Goal: Information Seeking & Learning: Learn about a topic

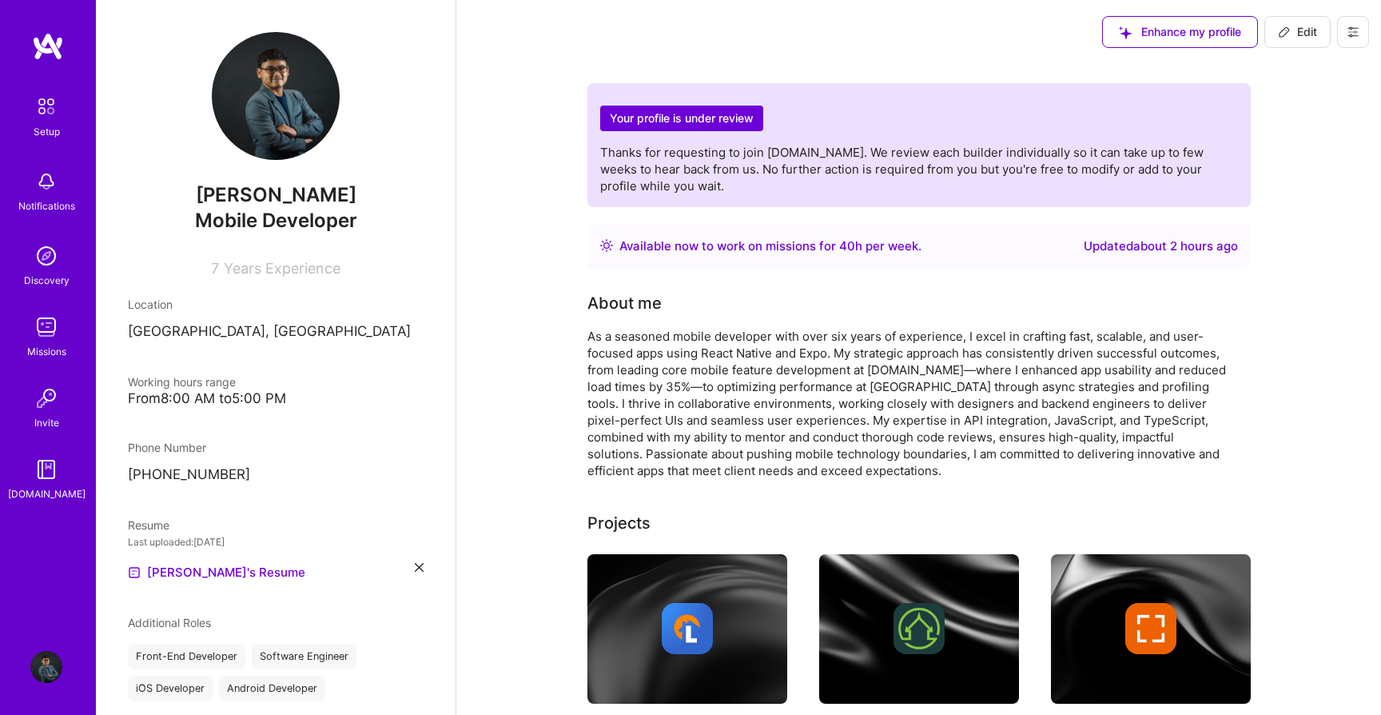
scroll to position [371, 0]
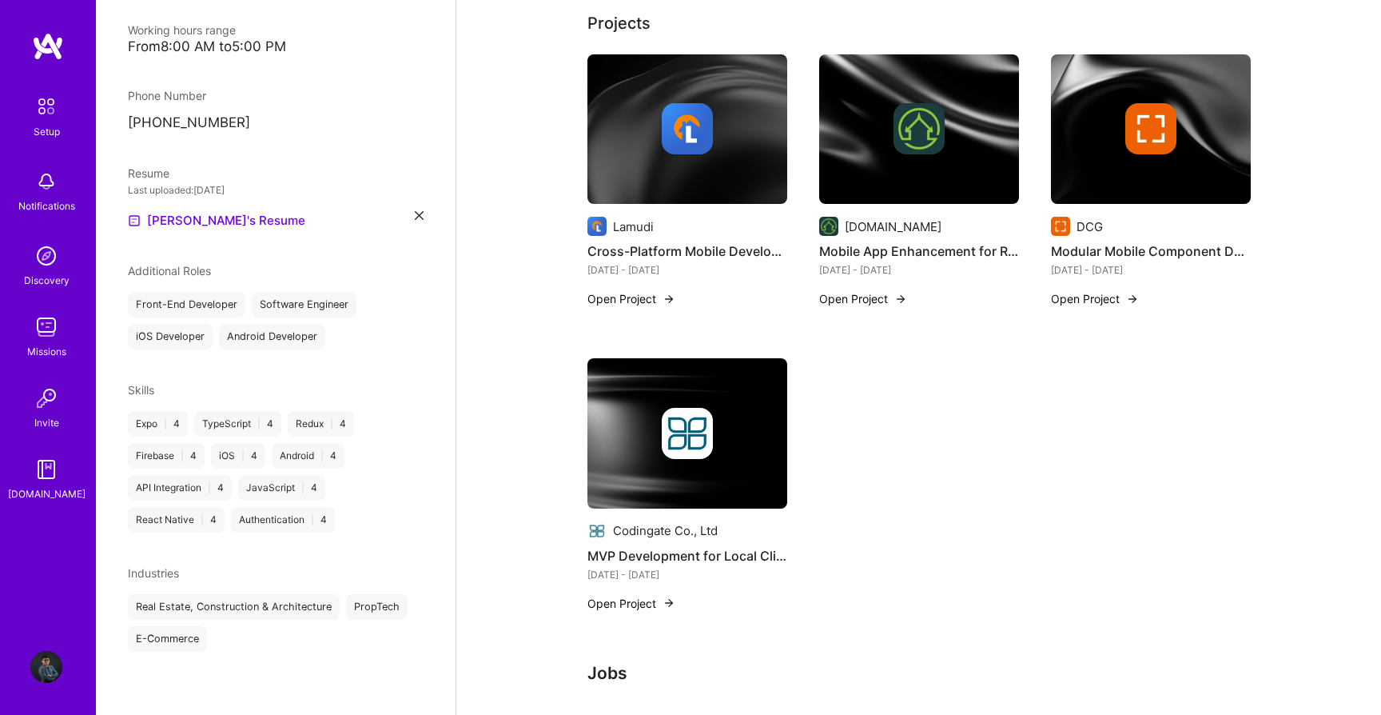
scroll to position [484, 0]
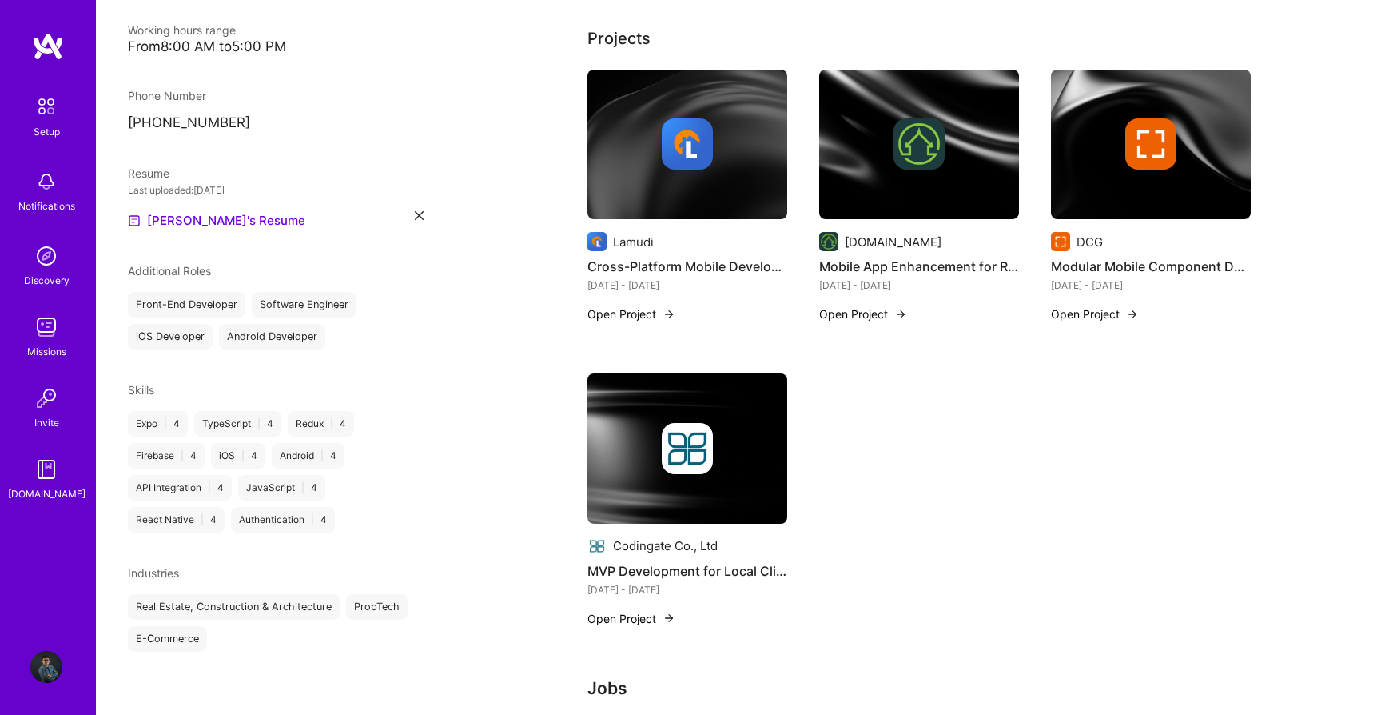
click at [649, 620] on button "Open Project" at bounding box center [632, 618] width 88 height 17
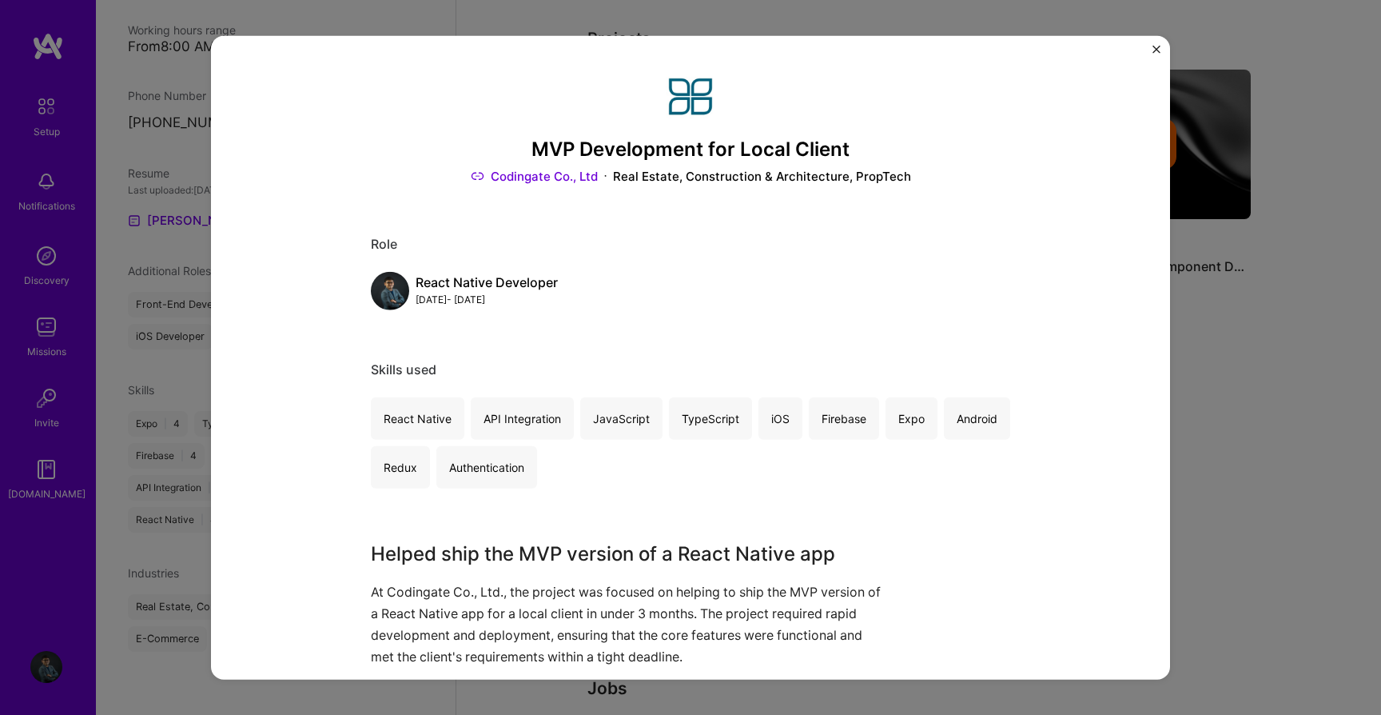
click at [539, 145] on h3 "MVP Development for Local Client" at bounding box center [691, 149] width 640 height 23
copy h3 "MVP"
click at [824, 469] on div "React Native API Integration JavaScript TypeScript iOS Firebase Expo Android Re…" at bounding box center [691, 441] width 640 height 91
click at [541, 149] on h3 "MVP Development for Local Client" at bounding box center [691, 149] width 640 height 23
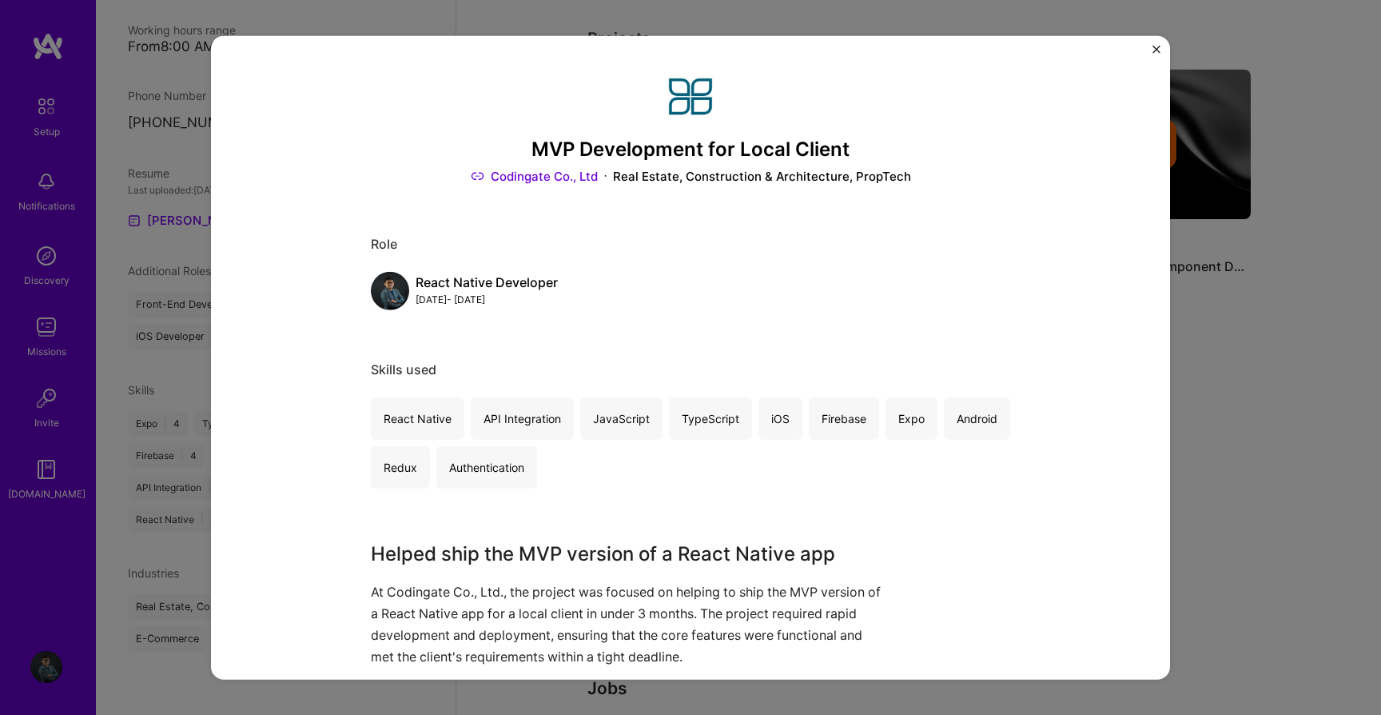
click at [541, 149] on h3 "MVP Development for Local Client" at bounding box center [691, 149] width 640 height 23
click at [819, 147] on h3 "MVP Development for Local Client" at bounding box center [691, 149] width 640 height 23
copy h3 "MVP Development for Local Client"
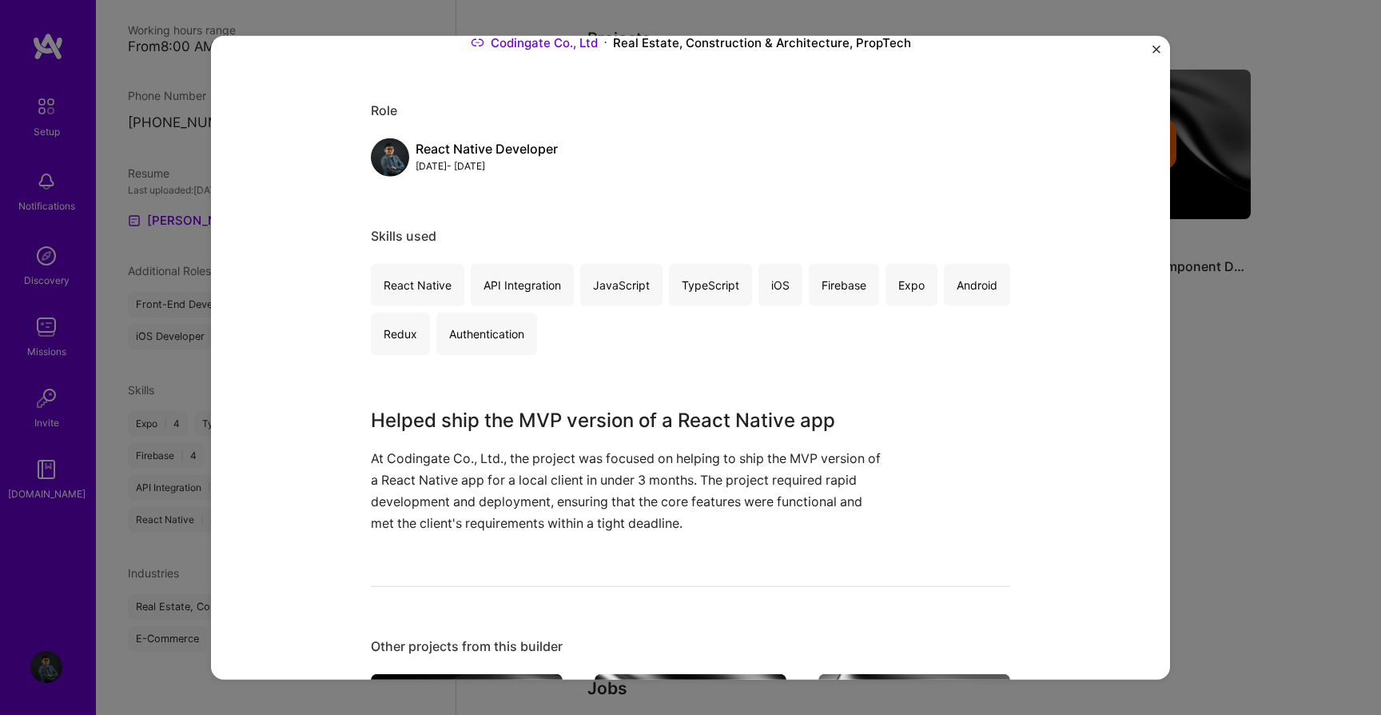
scroll to position [133, 0]
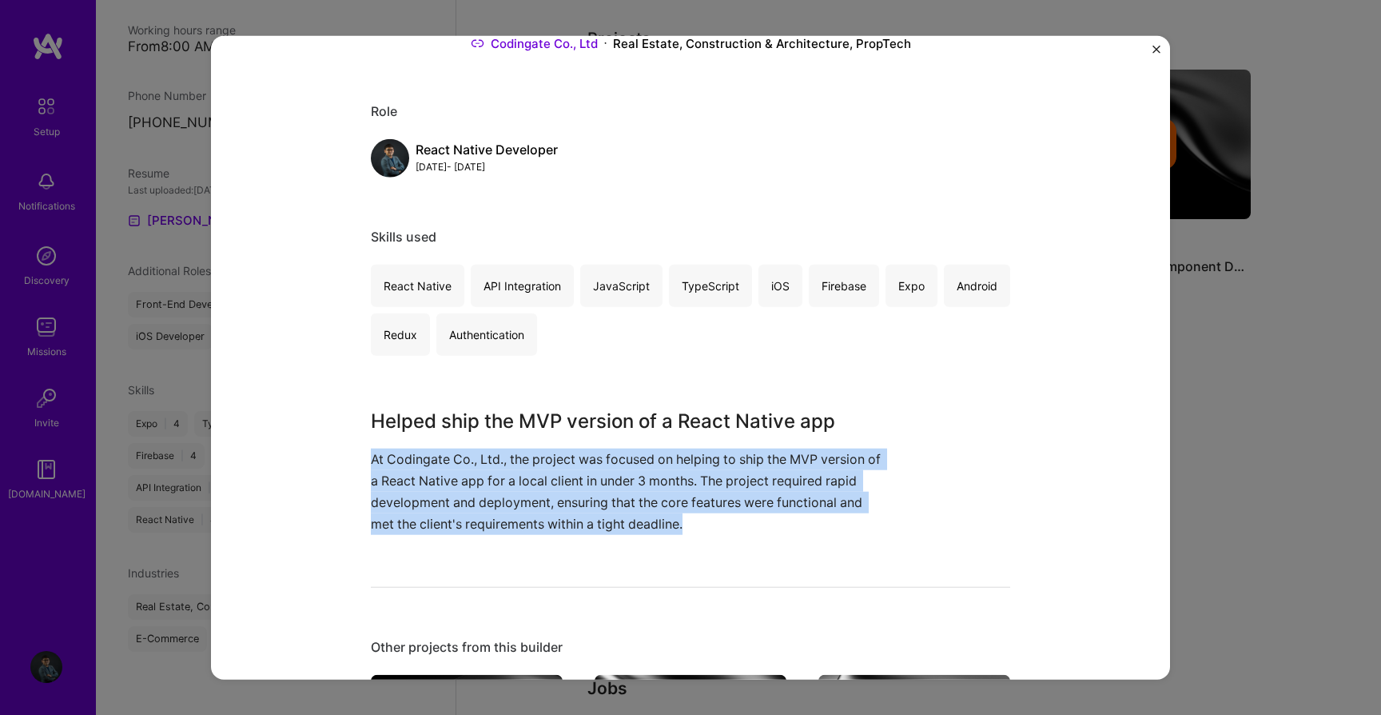
copy p "At Codingate Co., Ltd., the project was focused on helping to ship the MVP vers…"
drag, startPoint x: 372, startPoint y: 462, endPoint x: 696, endPoint y: 533, distance: 332.3
click at [696, 533] on p "At Codingate Co., Ltd., the project was focused on helping to ship the MVP vers…" at bounding box center [631, 491] width 520 height 87
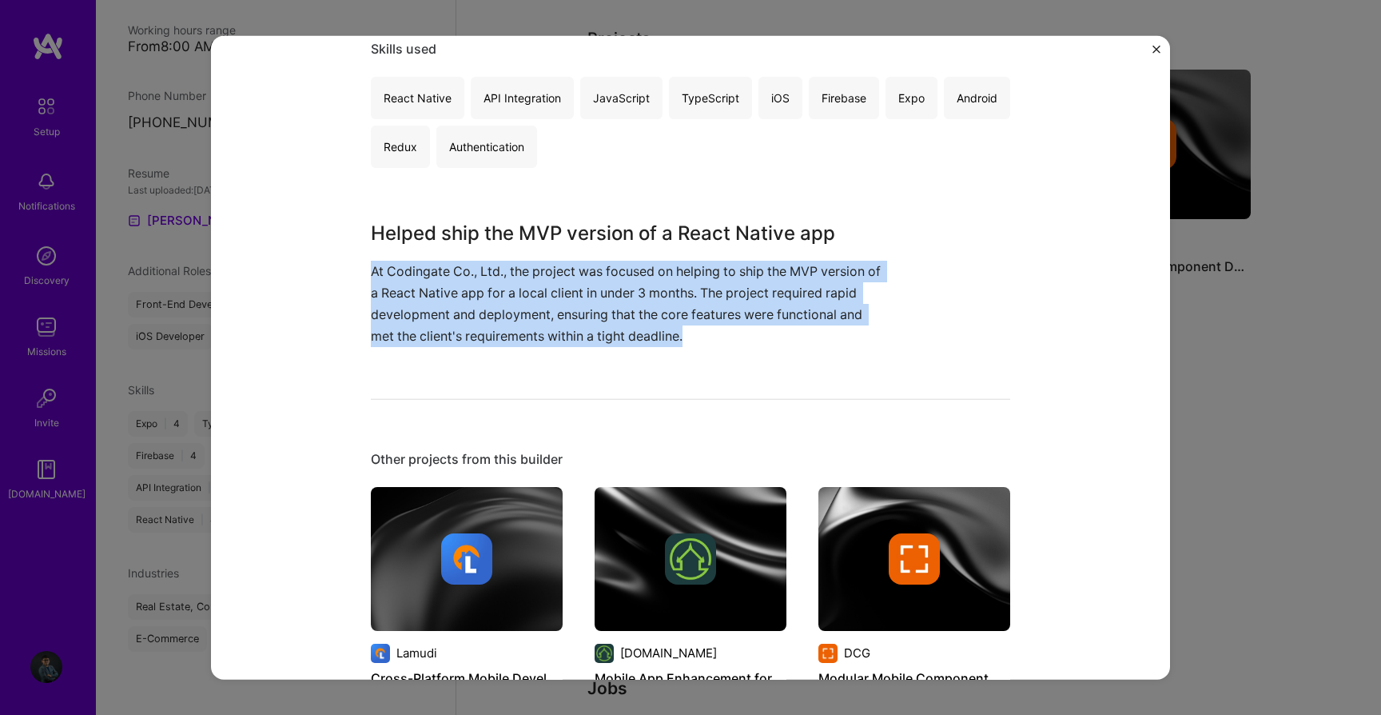
scroll to position [586, 0]
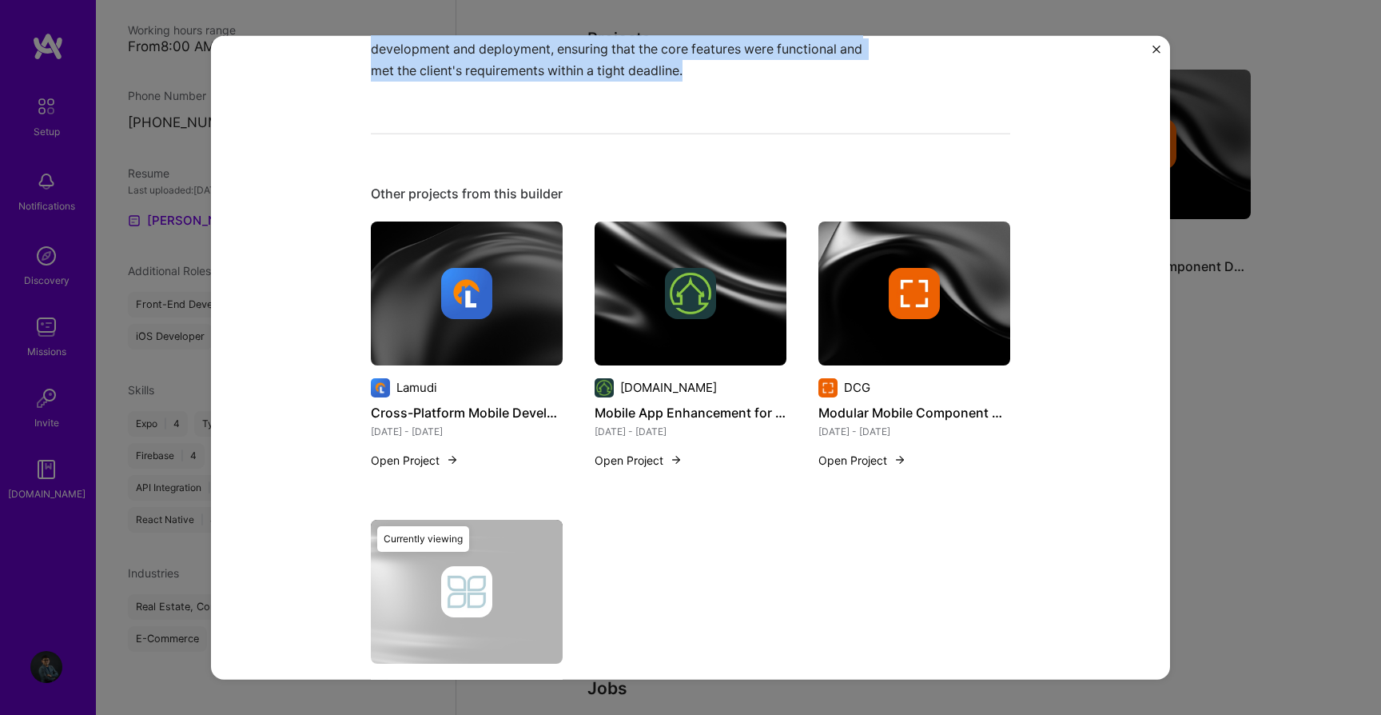
click at [659, 462] on button "Open Project" at bounding box center [639, 459] width 88 height 17
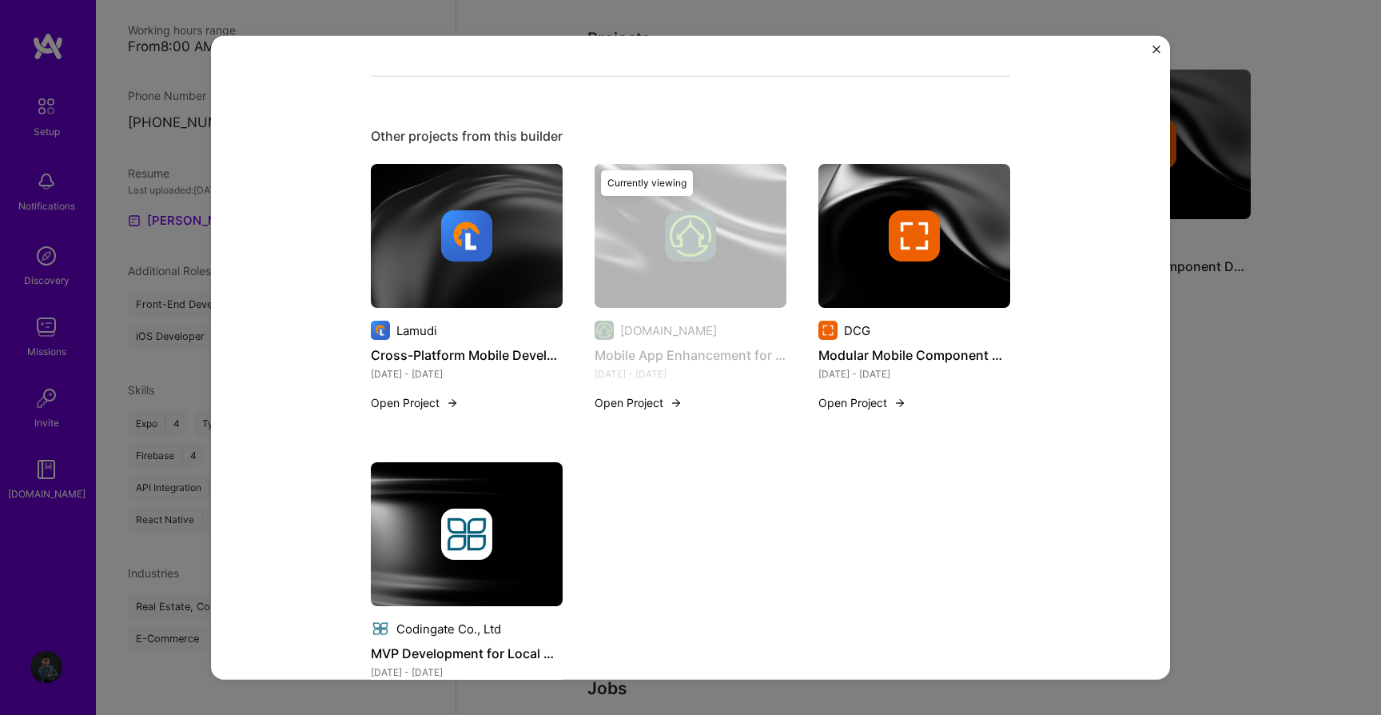
scroll to position [840, 0]
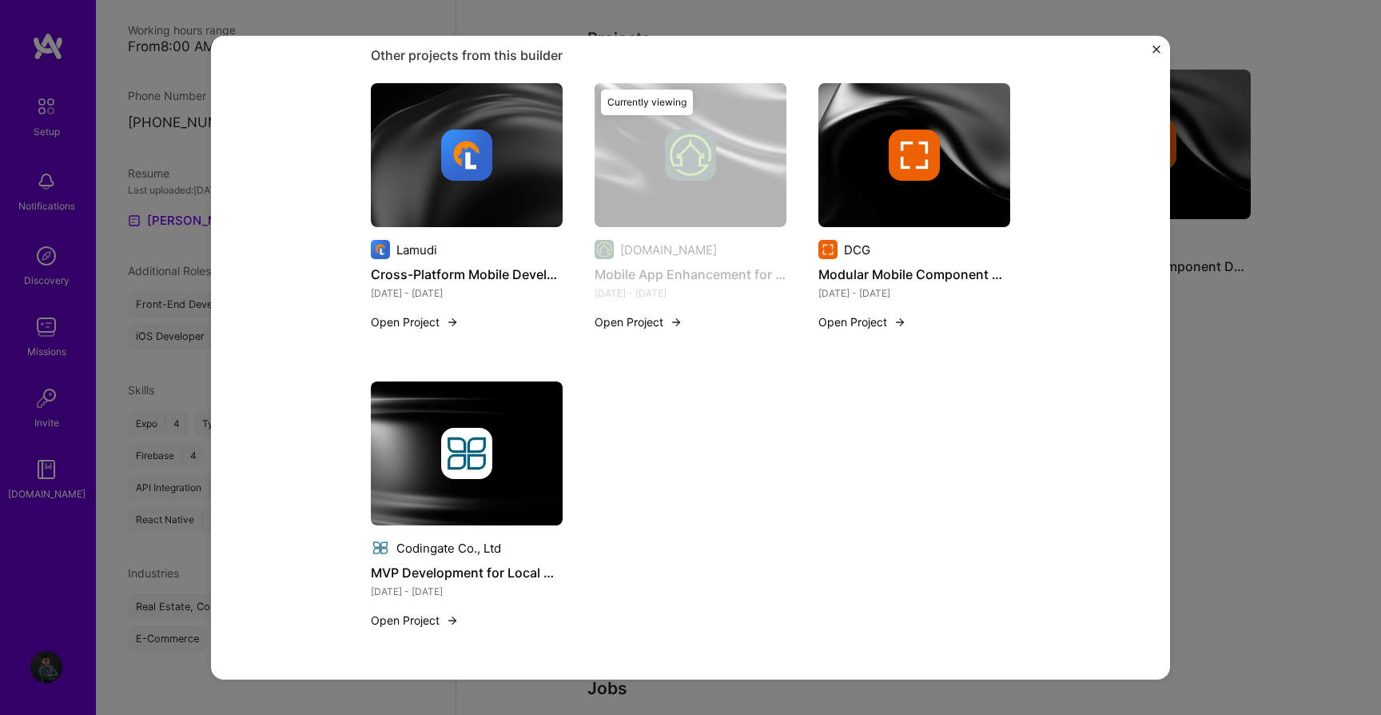
click at [874, 321] on button "Open Project" at bounding box center [863, 321] width 88 height 17
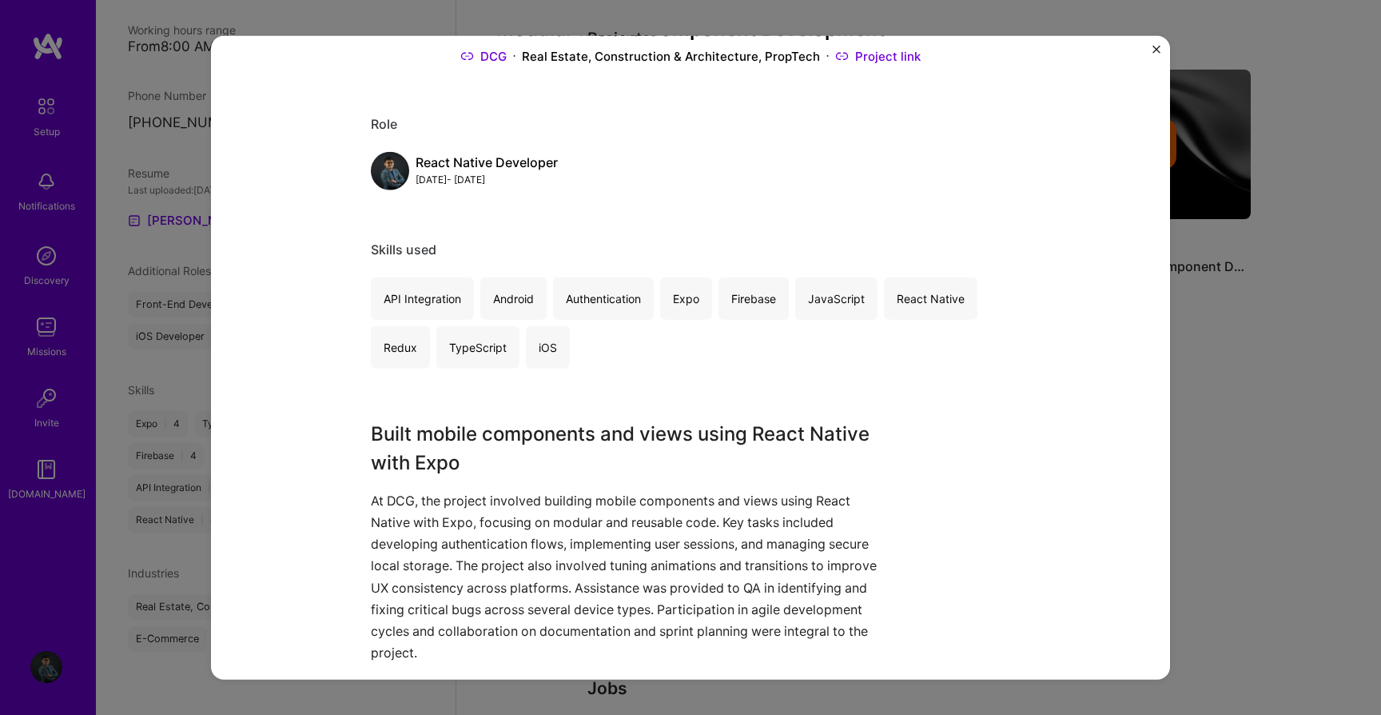
scroll to position [24, 0]
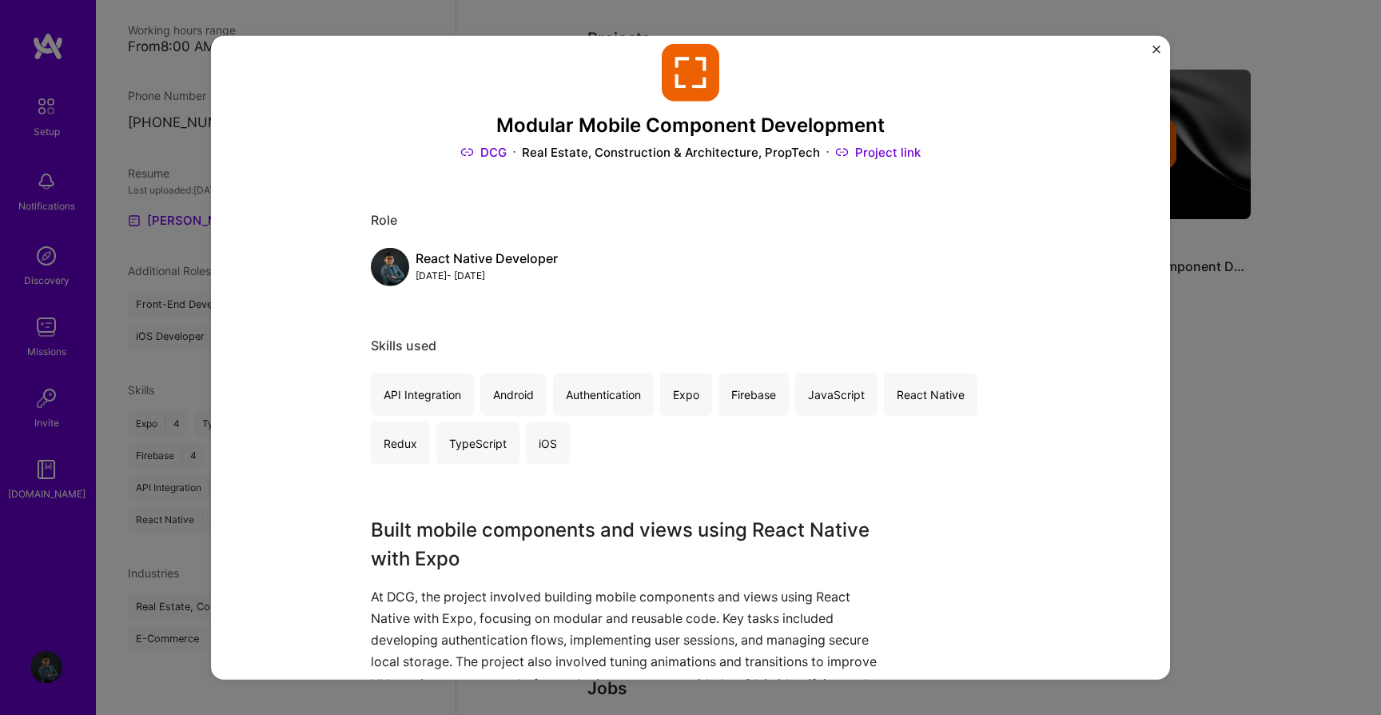
click at [532, 126] on h3 "Modular Mobile Component Development" at bounding box center [691, 125] width 640 height 23
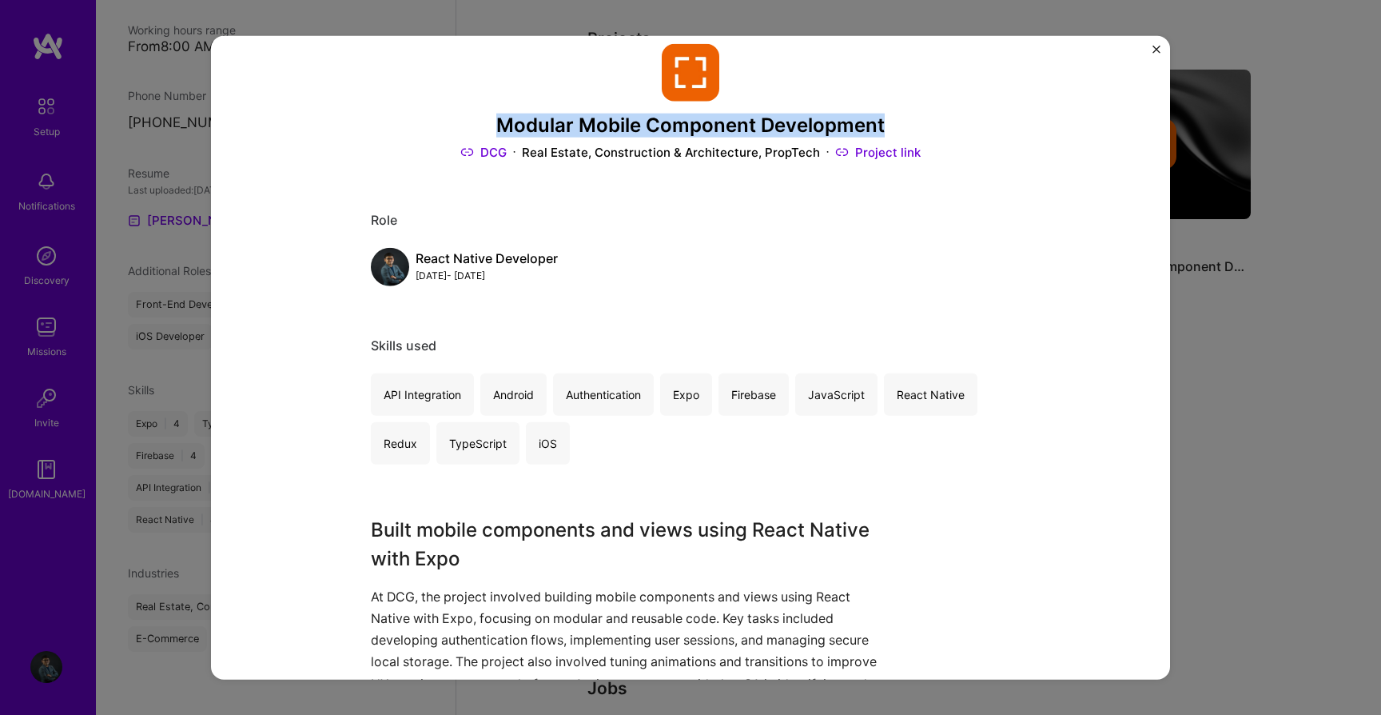
click at [775, 129] on h3 "Modular Mobile Component Development" at bounding box center [691, 125] width 640 height 23
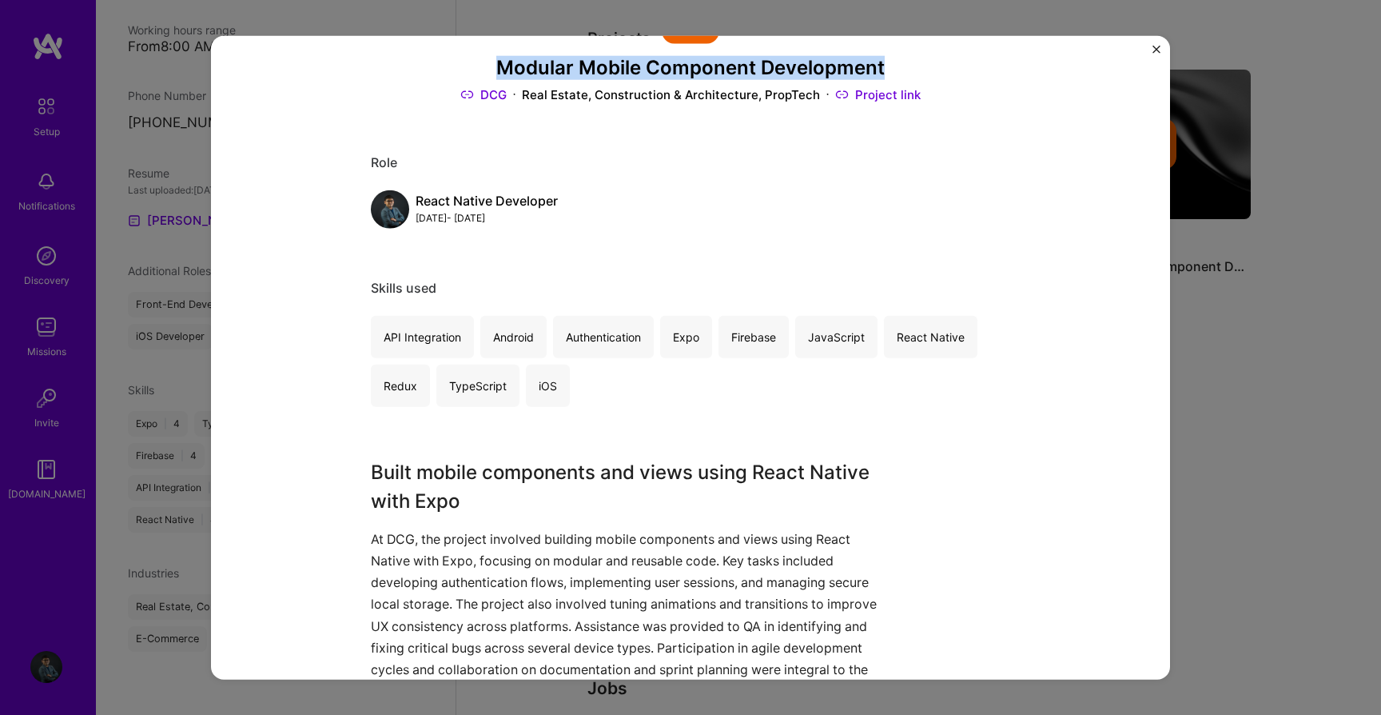
scroll to position [168, 0]
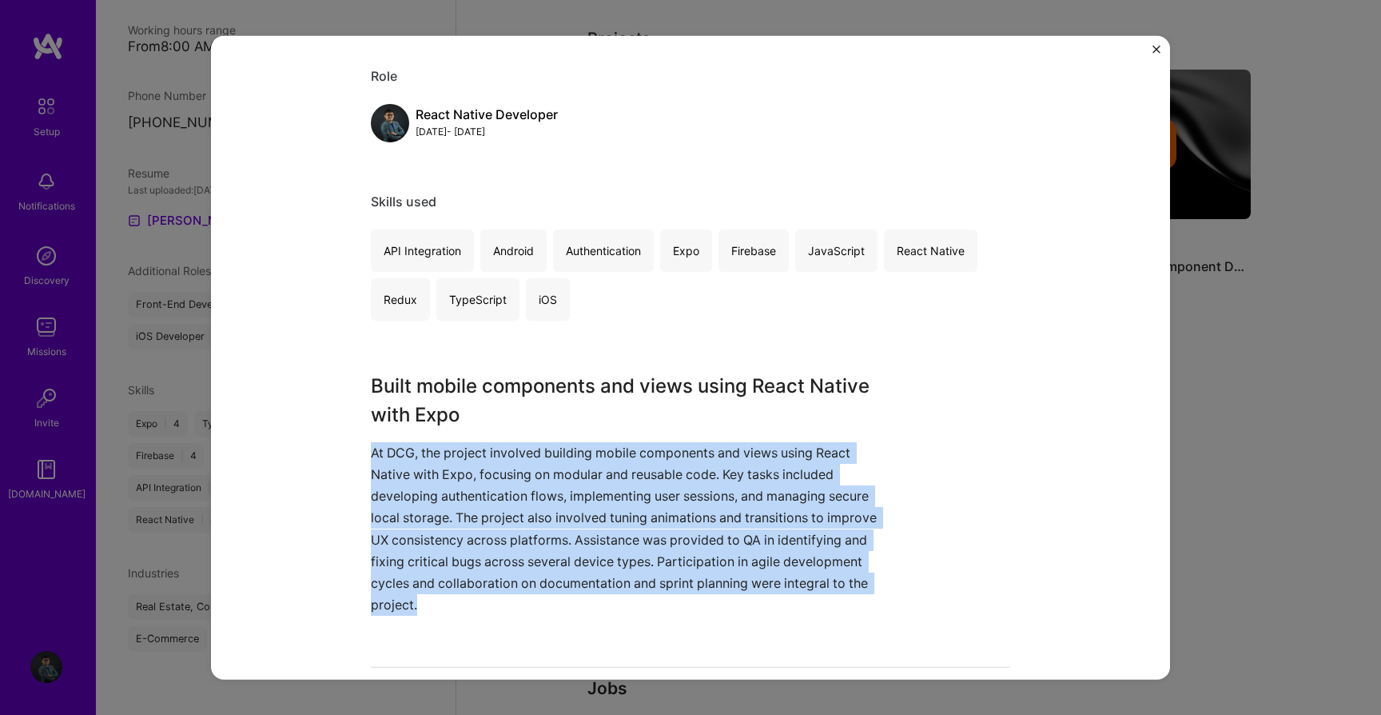
drag, startPoint x: 430, startPoint y: 598, endPoint x: 369, endPoint y: 450, distance: 159.9
click at [369, 450] on div "Modular Mobile Component Development DCG Real Estate, Construction & Architectu…" at bounding box center [690, 357] width 959 height 643
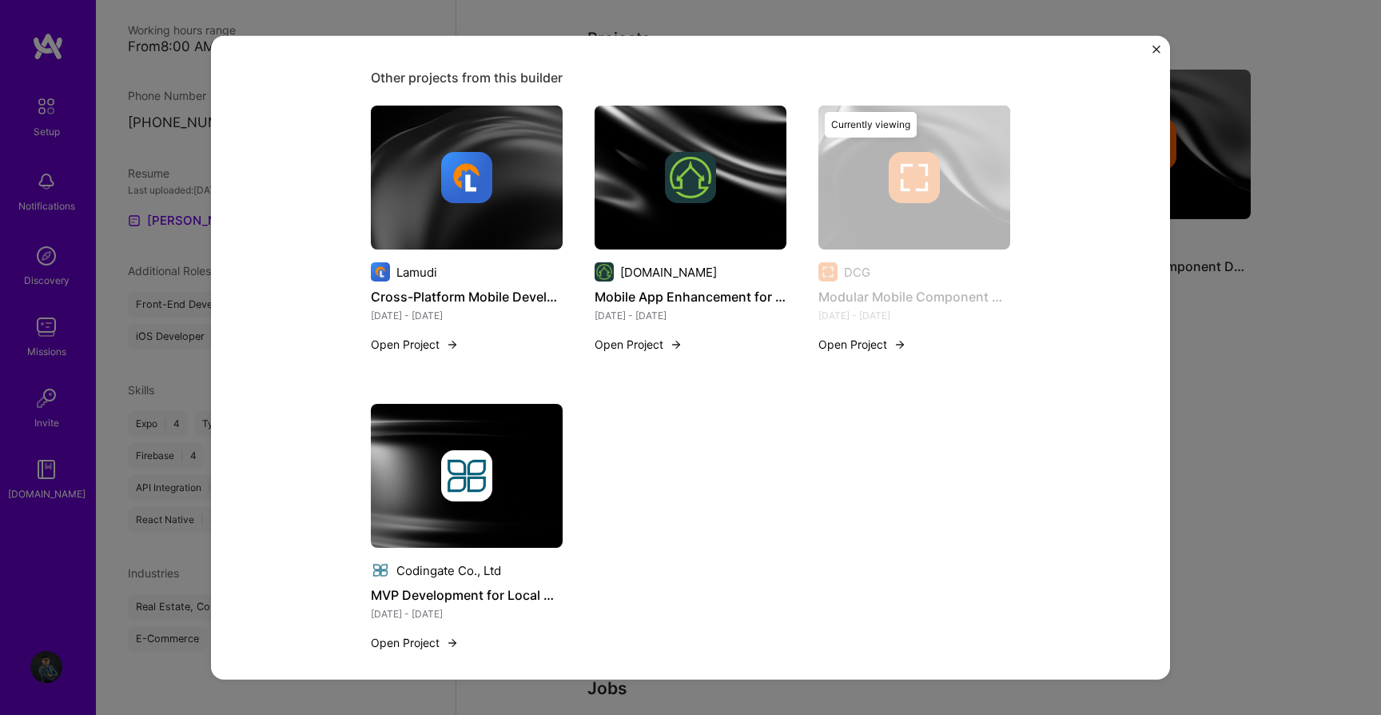
scroll to position [840, 0]
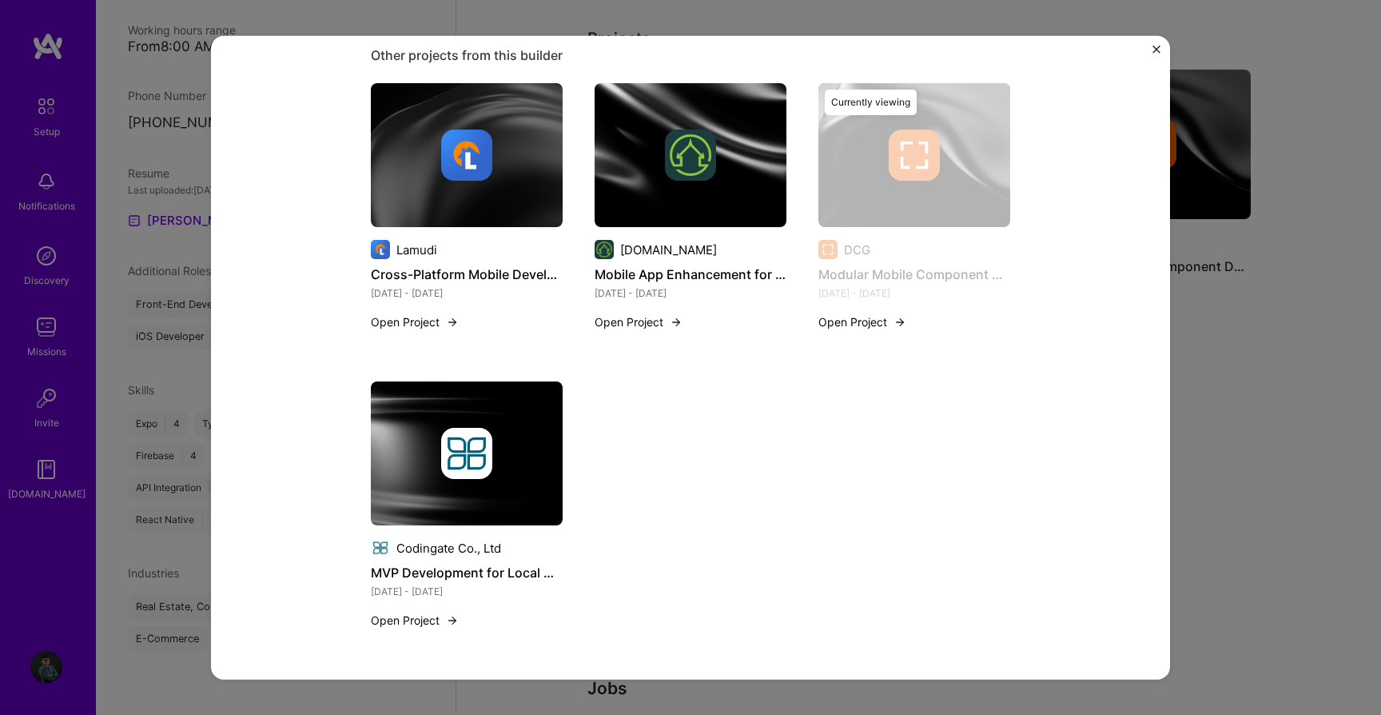
click at [653, 321] on button "Open Project" at bounding box center [639, 321] width 88 height 17
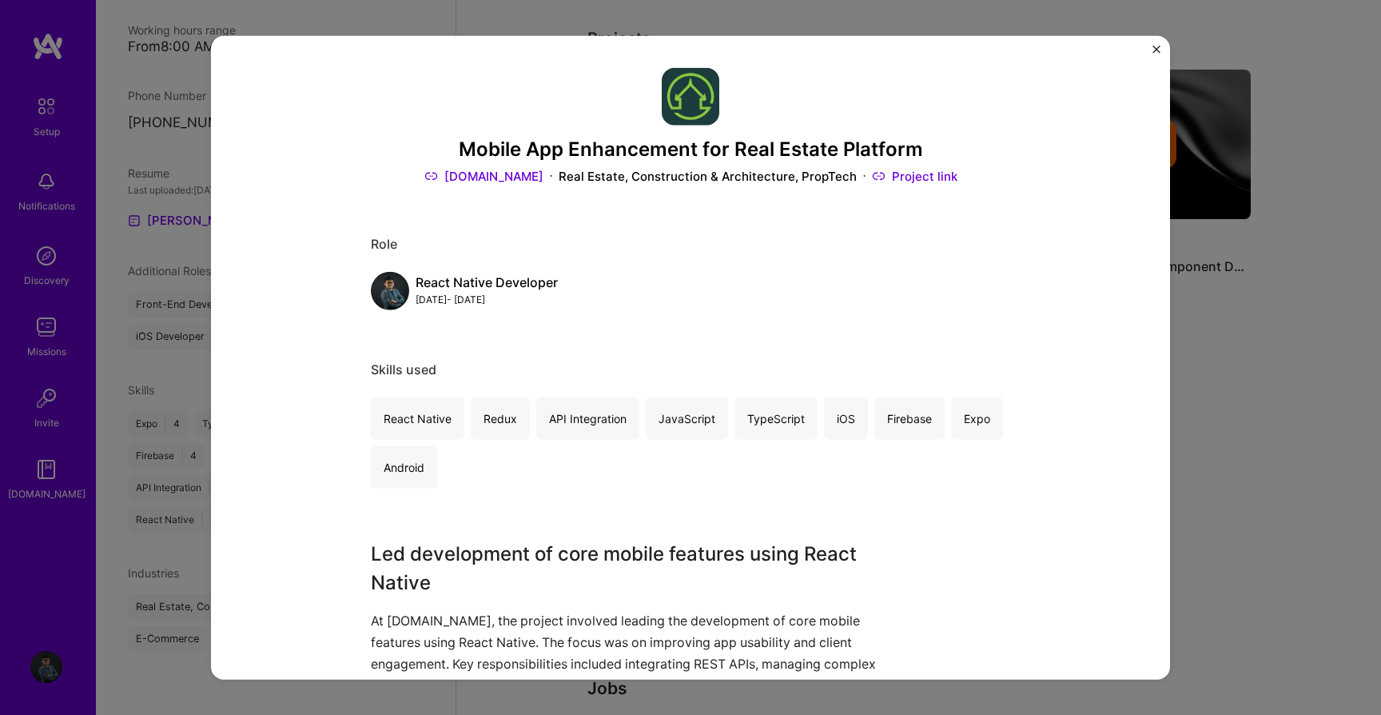
click at [488, 145] on h3 "Mobile App Enhancement for Real Estate Platform" at bounding box center [691, 149] width 640 height 23
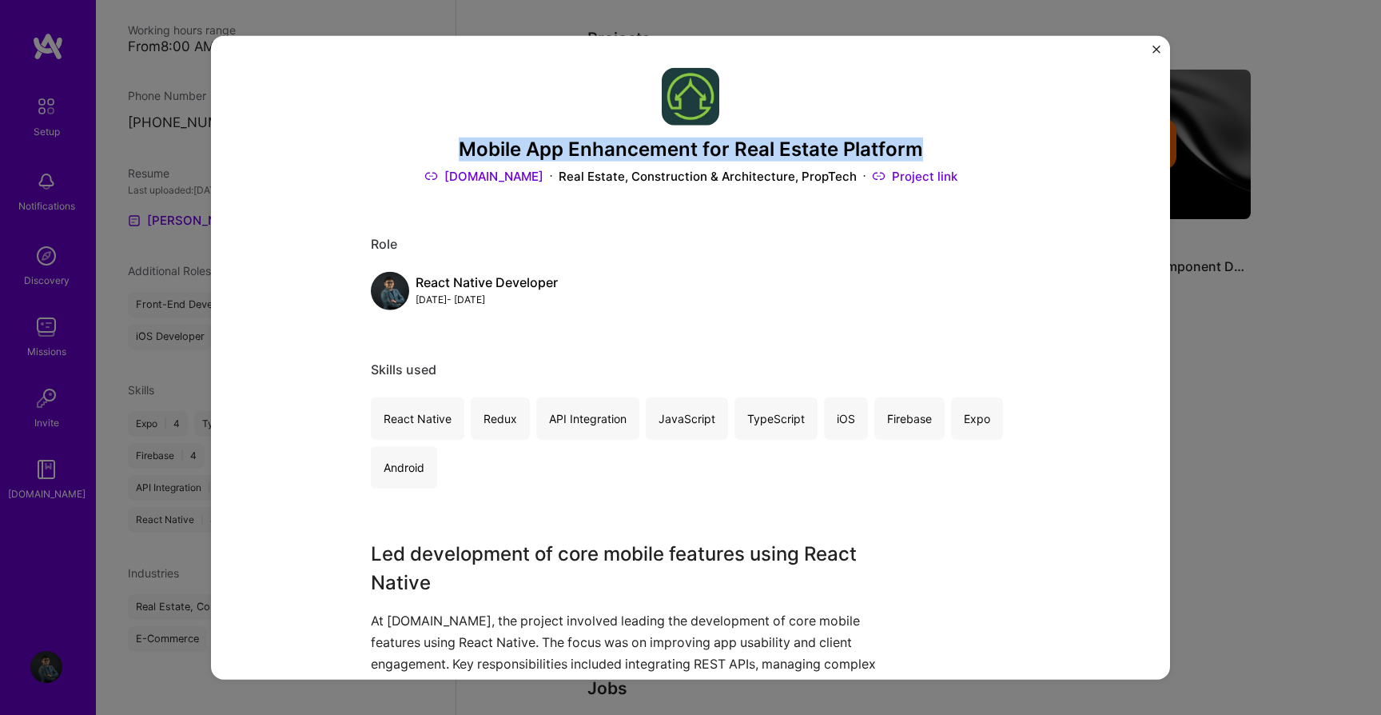
click at [865, 149] on h3 "Mobile App Enhancement for Real Estate Platform" at bounding box center [691, 149] width 640 height 23
copy h3 "Mobile App Enhancement for Real Estate Platform"
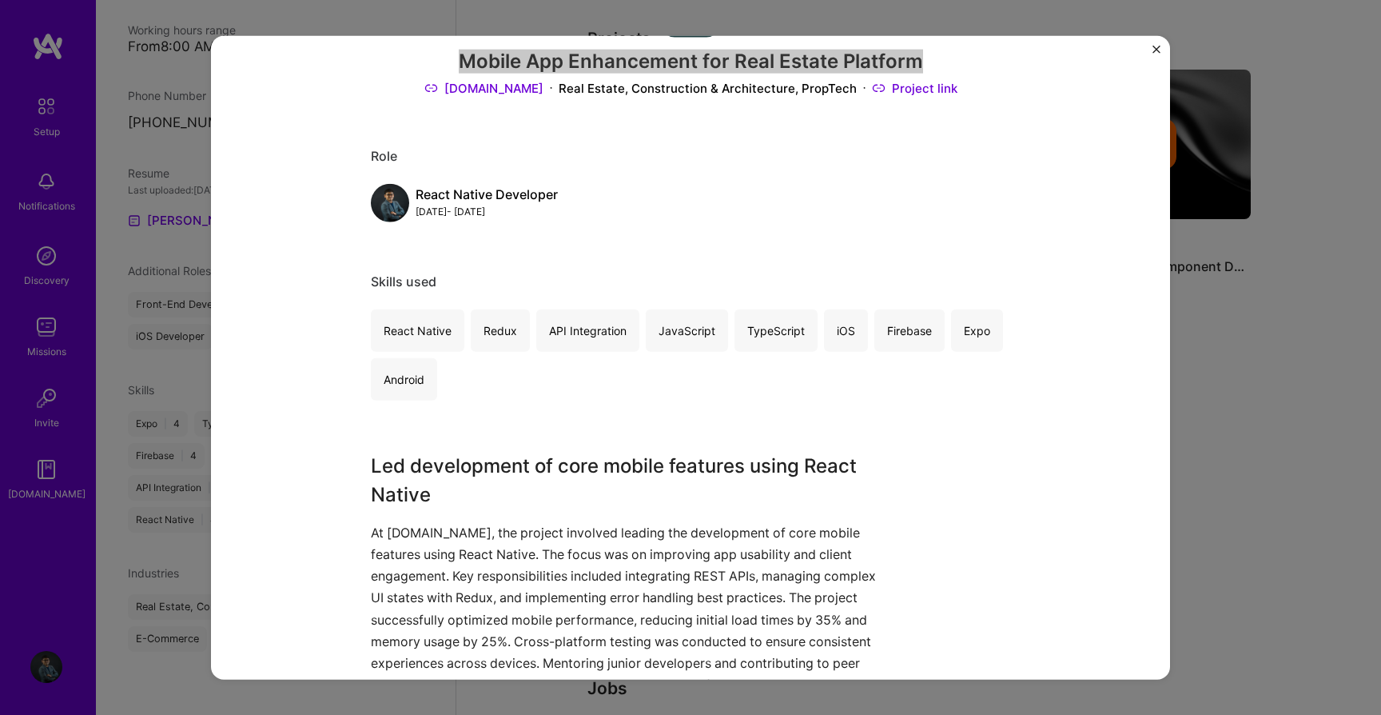
scroll to position [246, 0]
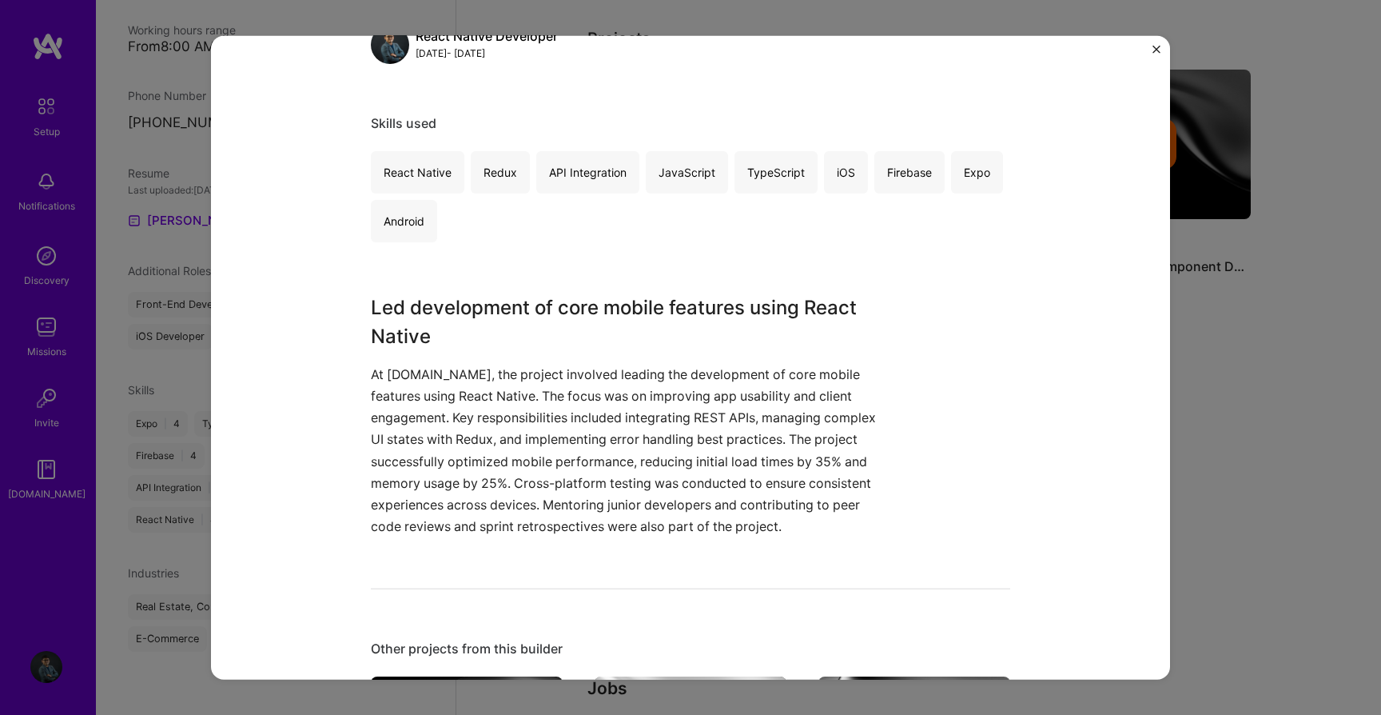
copy p "At [DOMAIN_NAME], the project involved leading the development of core mobile f…"
drag, startPoint x: 373, startPoint y: 374, endPoint x: 787, endPoint y: 524, distance: 440.5
click at [787, 524] on p "At [DOMAIN_NAME], the project involved leading the development of core mobile f…" at bounding box center [631, 450] width 520 height 174
click at [785, 351] on div "Led development of core mobile features using React Native At [DOMAIN_NAME], th…" at bounding box center [631, 415] width 520 height 245
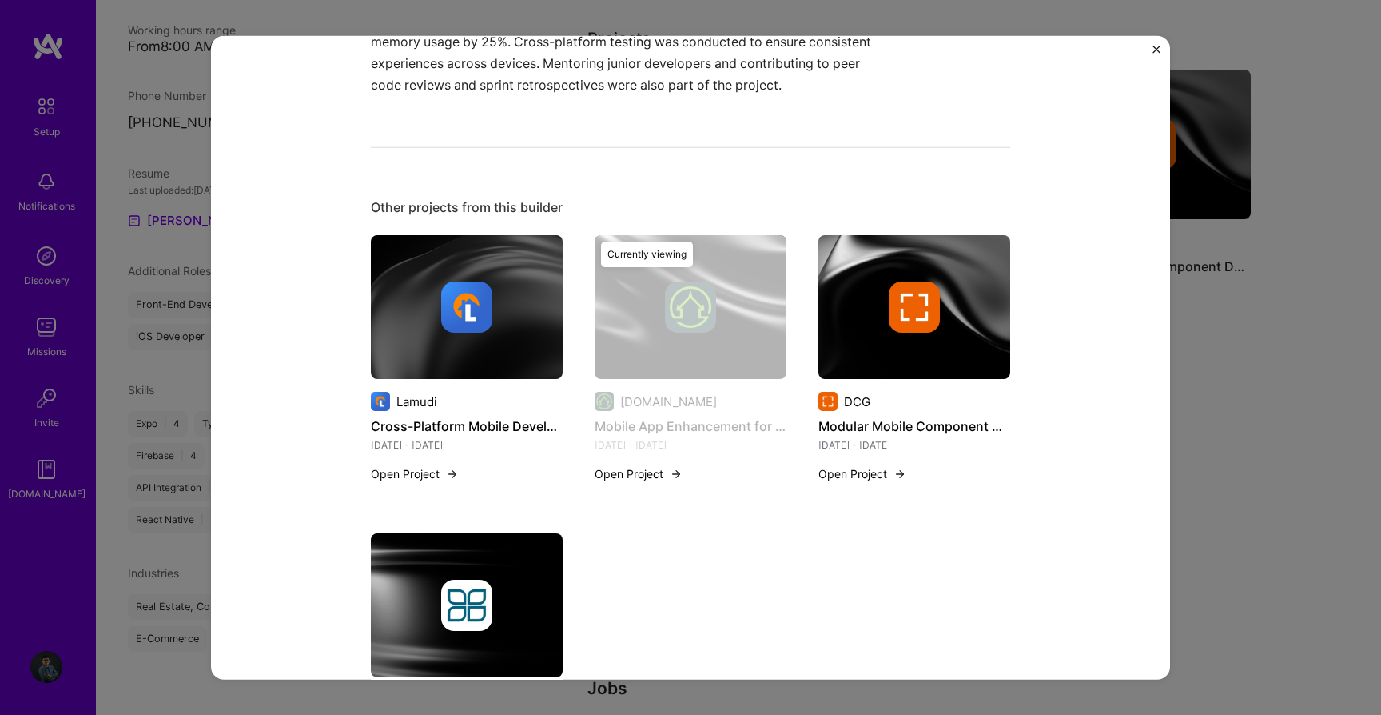
scroll to position [772, 0]
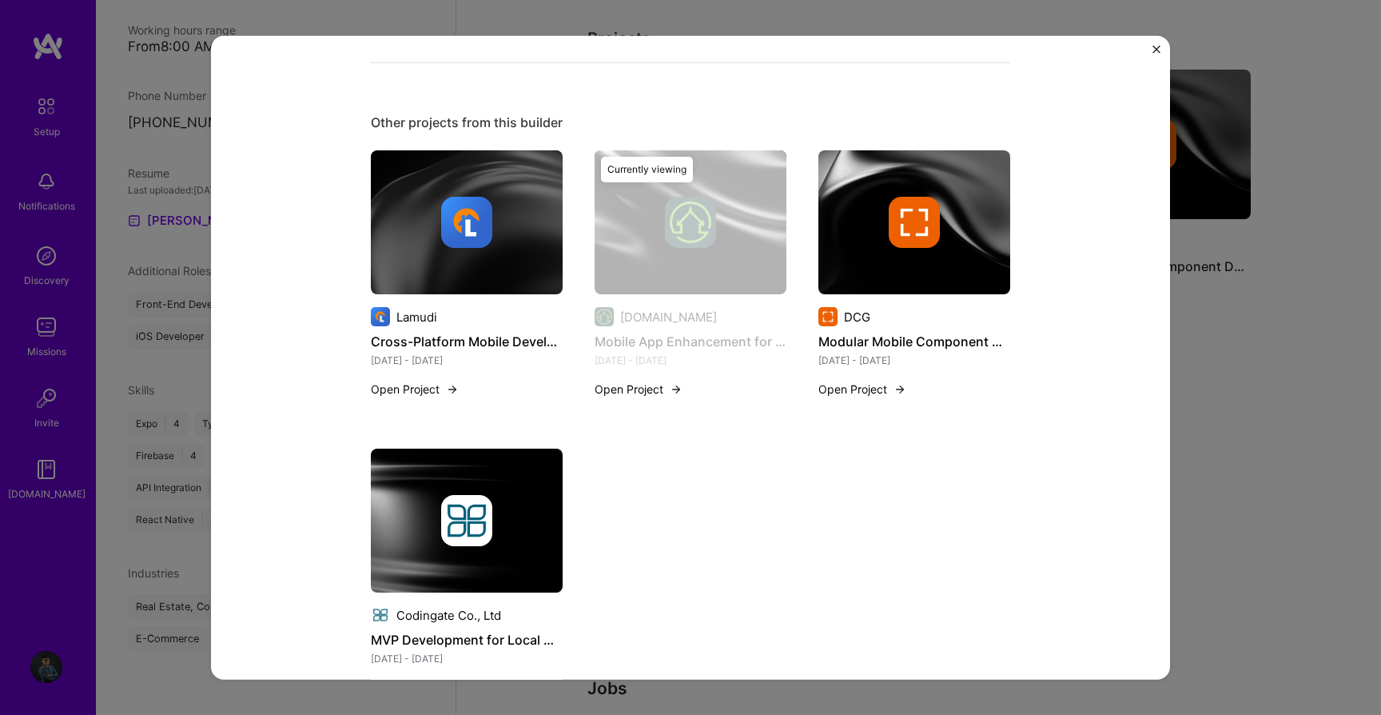
click at [440, 388] on button "Open Project" at bounding box center [415, 389] width 88 height 17
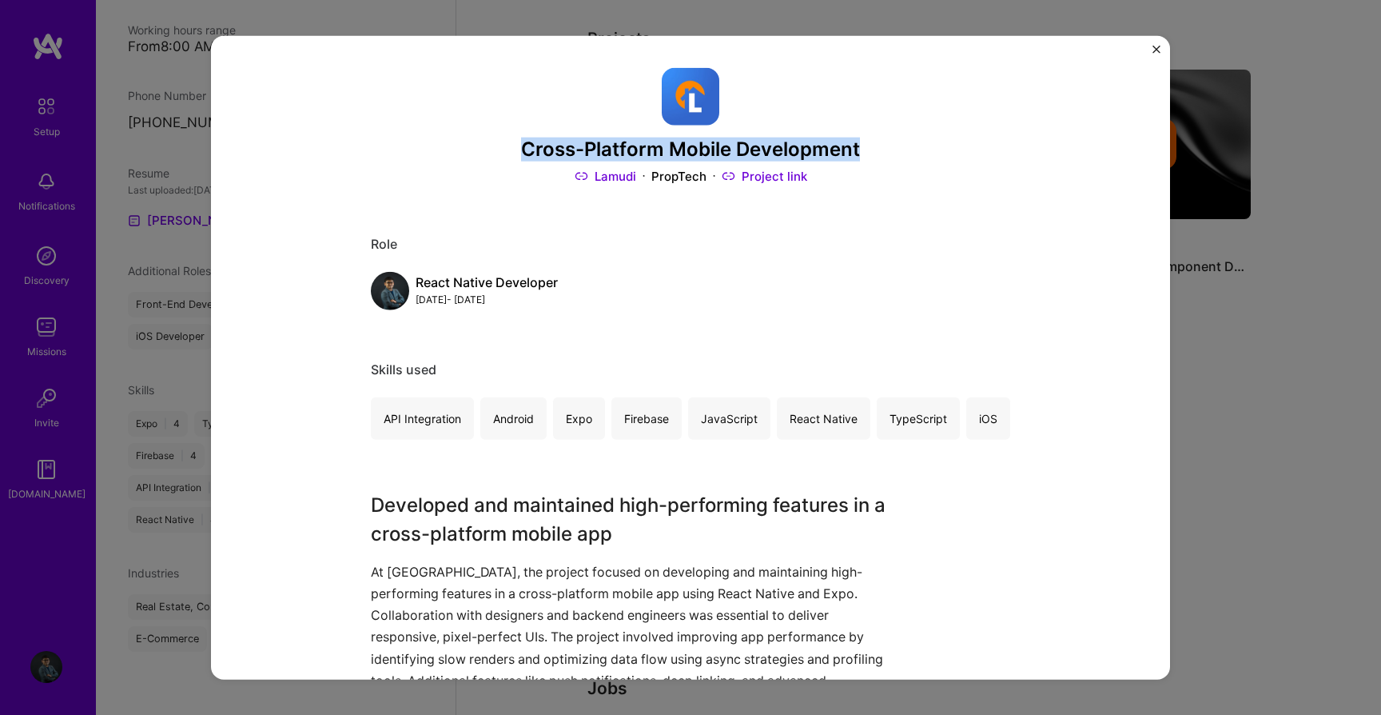
drag, startPoint x: 522, startPoint y: 152, endPoint x: 881, endPoint y: 154, distance: 358.9
click at [881, 154] on h3 "Cross-Platform Mobile Development" at bounding box center [691, 149] width 640 height 23
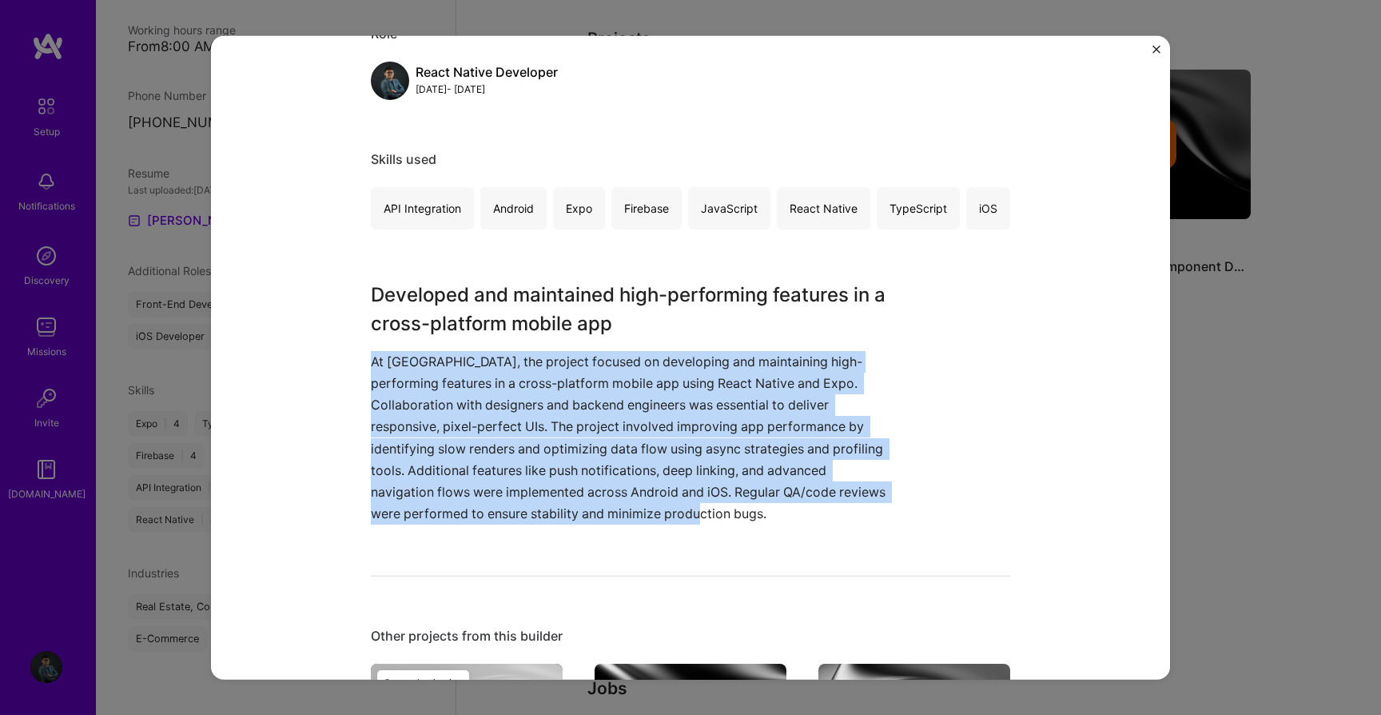
drag, startPoint x: 371, startPoint y: 364, endPoint x: 787, endPoint y: 516, distance: 443.3
click at [787, 516] on p "At [GEOGRAPHIC_DATA], the project focused on developing and maintaining high-pe…" at bounding box center [631, 437] width 520 height 174
click at [1270, 233] on div "Cross-Platform Mobile Development Lamudi PropTech Project link Role React Nativ…" at bounding box center [690, 357] width 1381 height 715
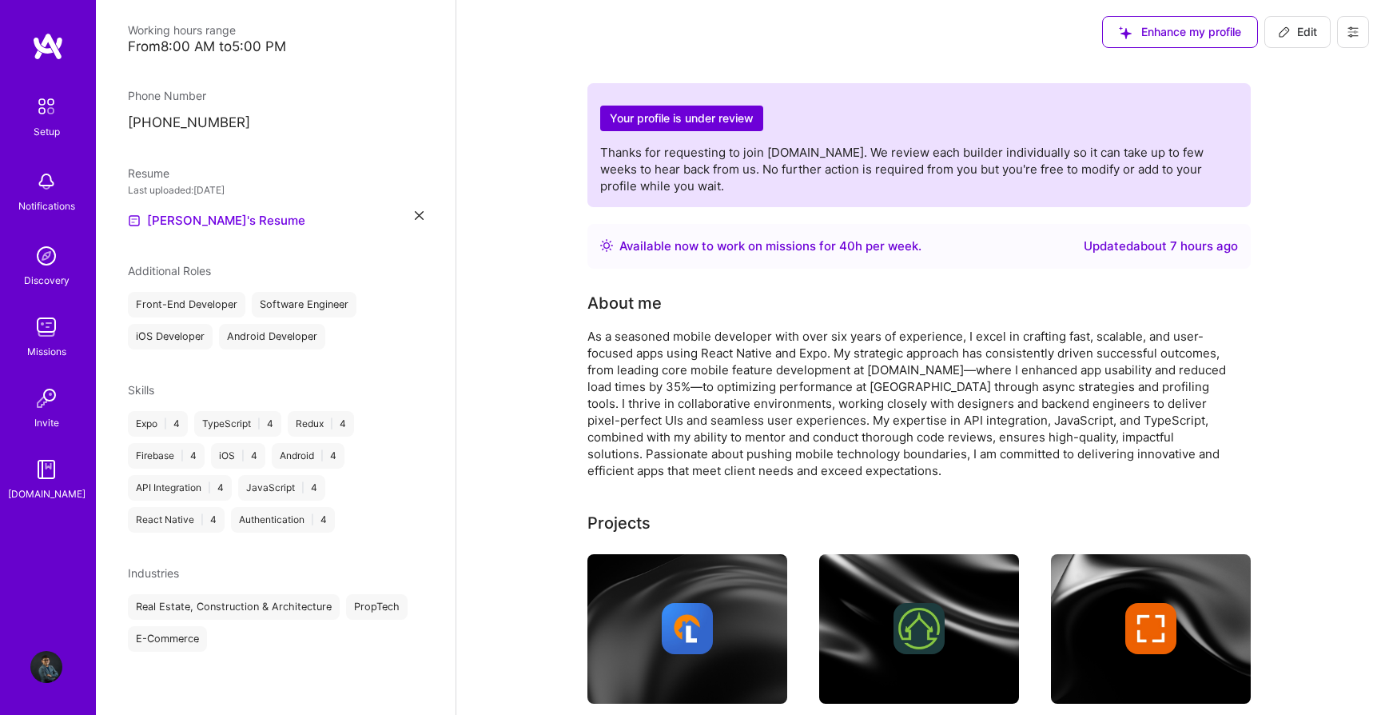
click at [1076, 398] on div "As a seasoned mobile developer with over six years of experience, I excel in cr…" at bounding box center [908, 403] width 640 height 151
